Goal: Find specific page/section: Find specific page/section

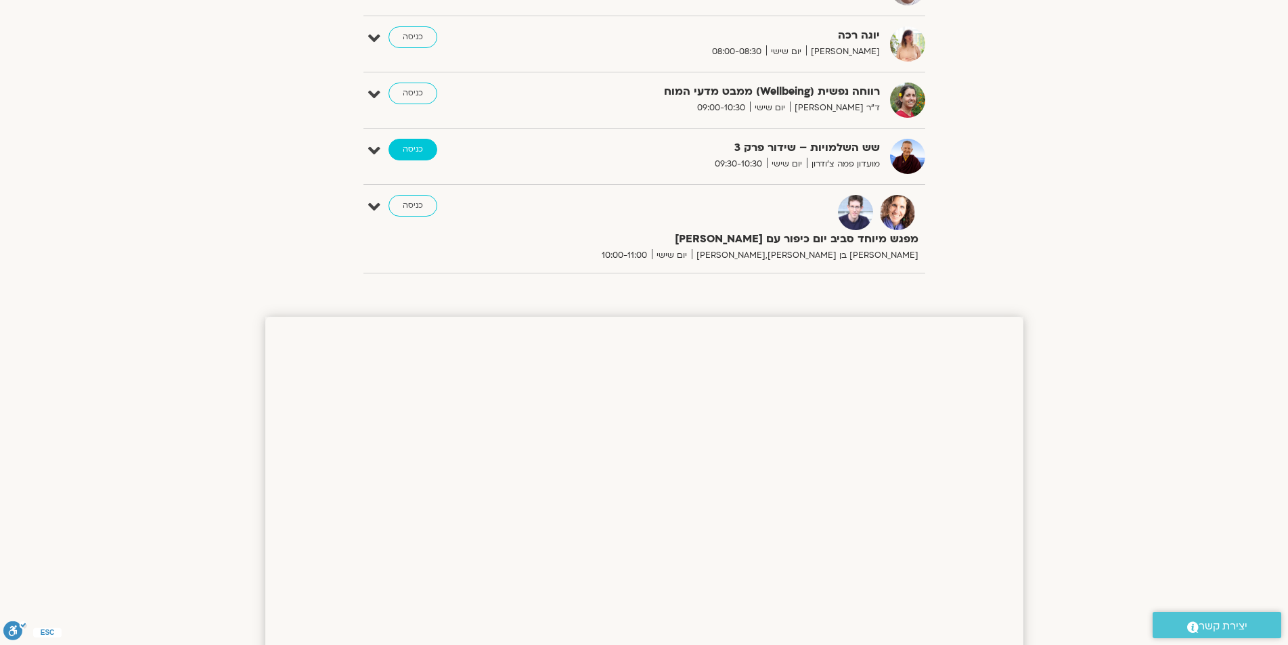
click at [416, 150] on link "כניסה" at bounding box center [412, 150] width 49 height 22
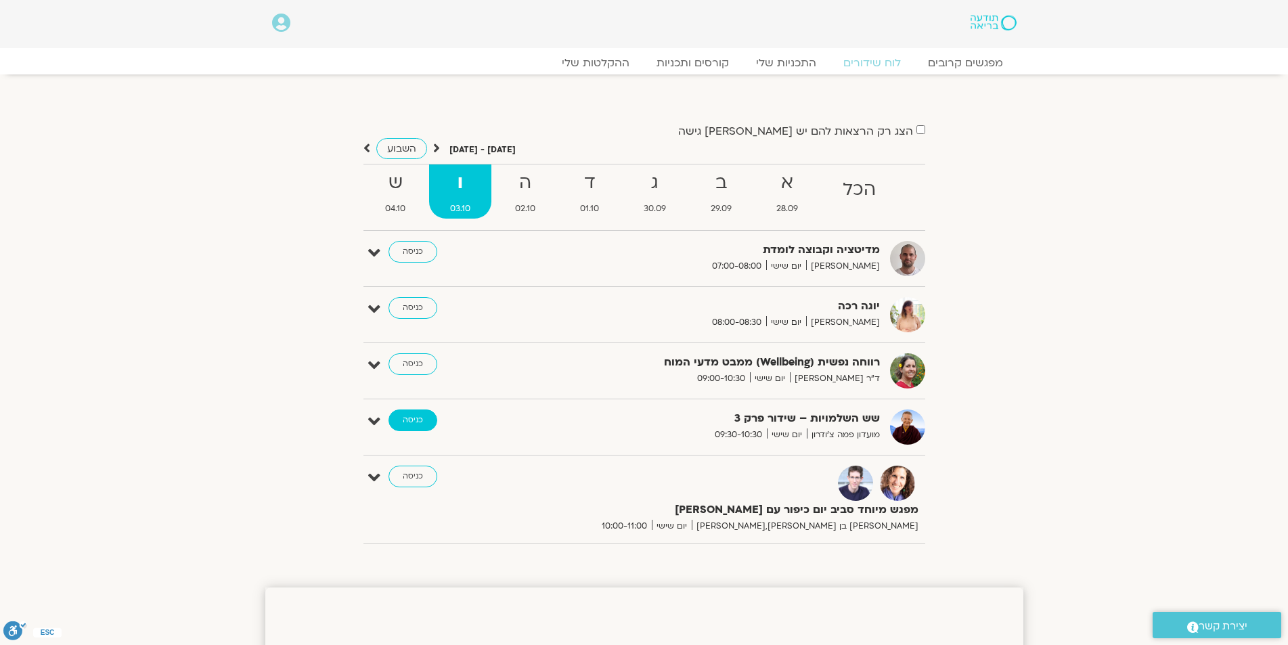
click at [407, 423] on link "כניסה" at bounding box center [412, 420] width 49 height 22
click at [410, 422] on link "כניסה" at bounding box center [412, 420] width 49 height 22
